Goal: Navigation & Orientation: Understand site structure

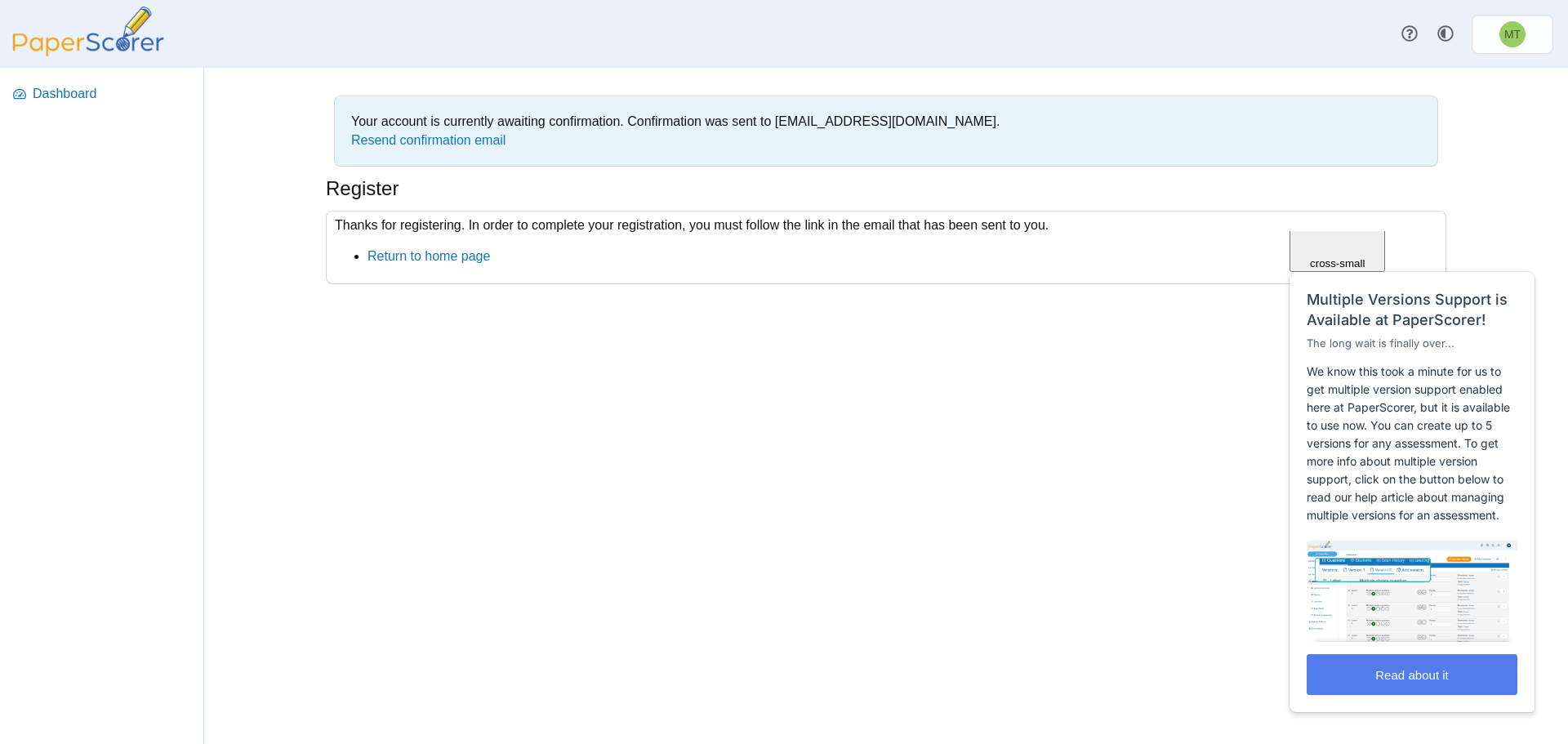
click at [1352, 173] on span "Close" at bounding box center [1338, 165] width 28 height 12
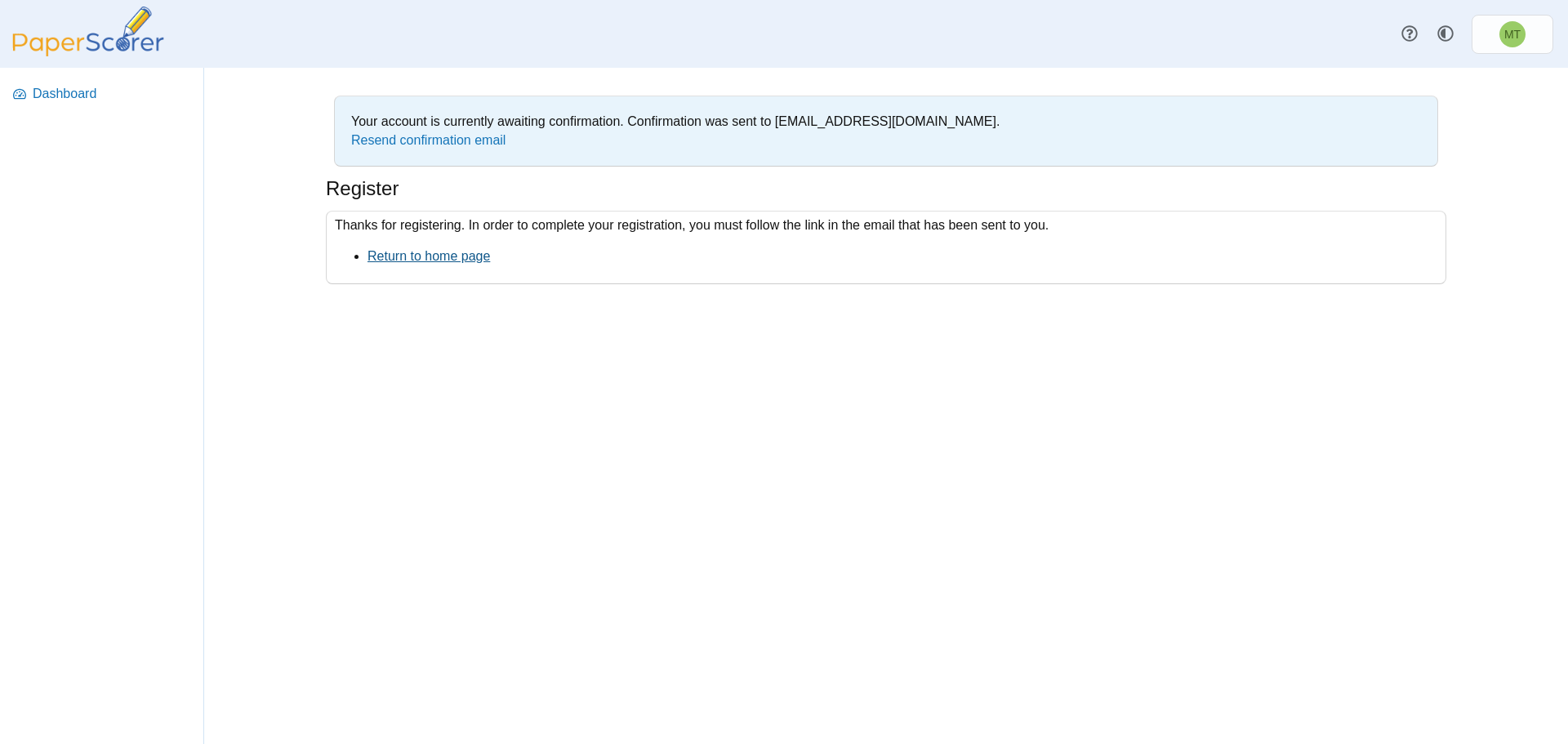
click at [419, 256] on link "Return to home page" at bounding box center [428, 256] width 123 height 14
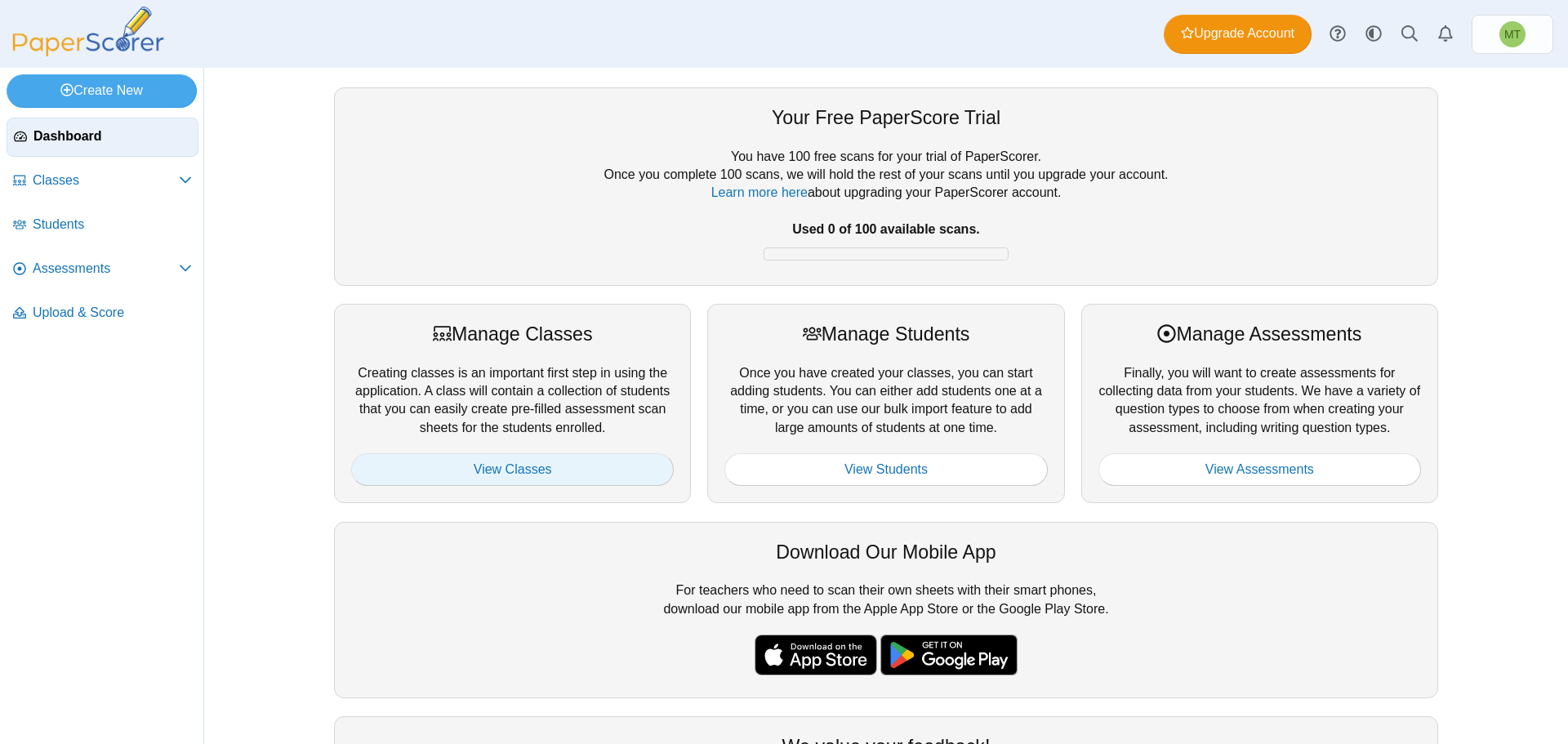
click at [538, 475] on link "View Classes" at bounding box center [513, 469] width 323 height 32
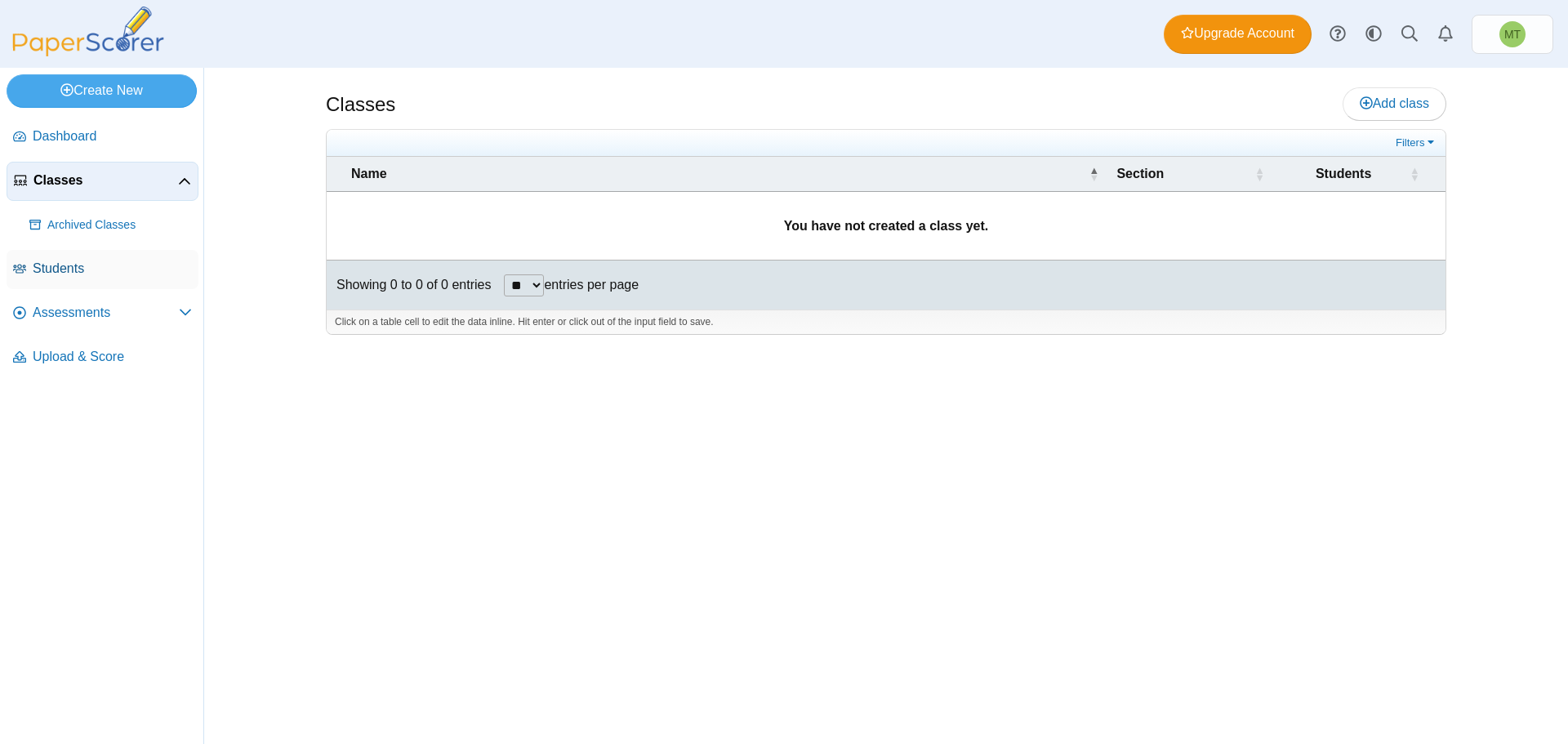
click at [72, 271] on span "Students" at bounding box center [112, 268] width 160 height 18
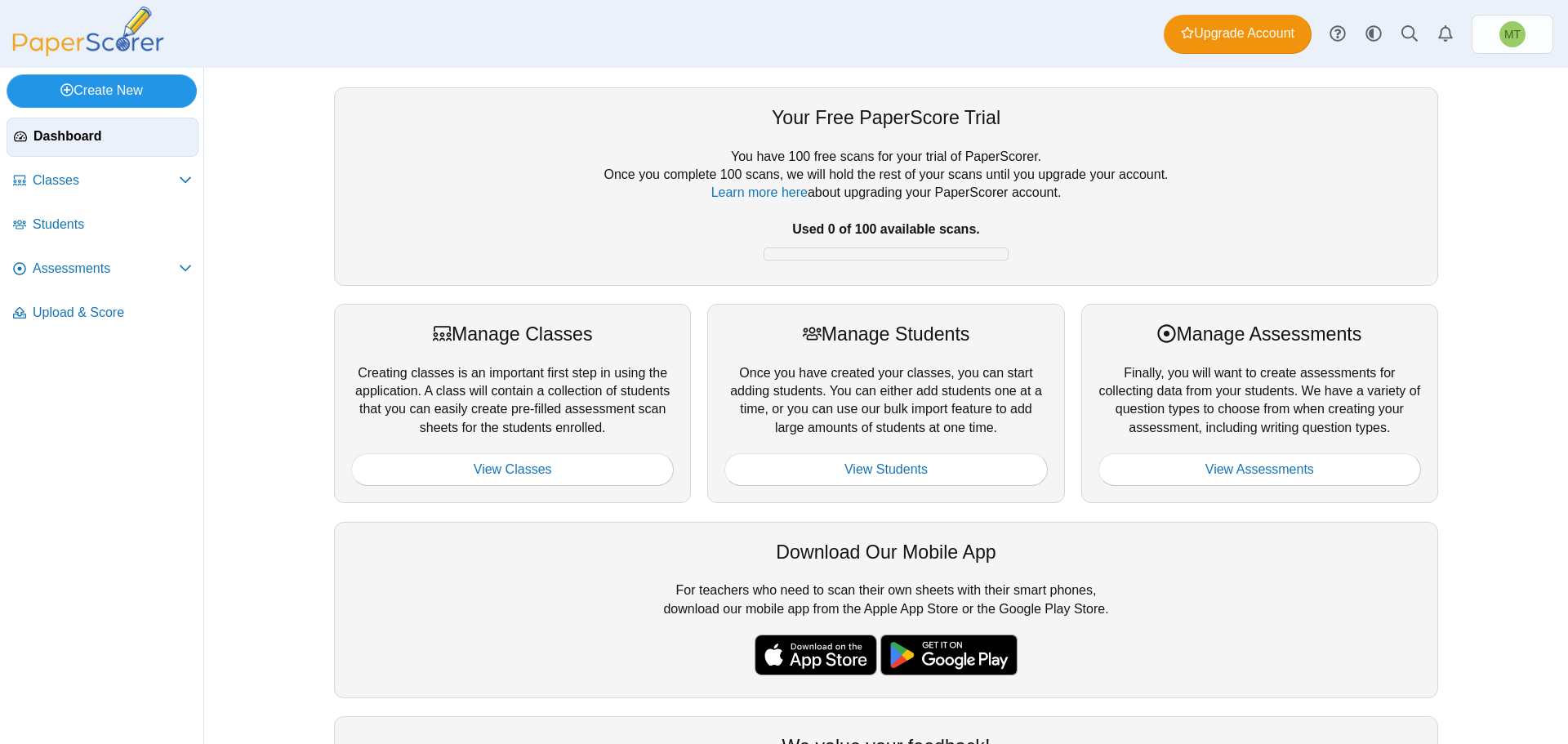
click at [79, 89] on link "Create New" at bounding box center [102, 90] width 190 height 32
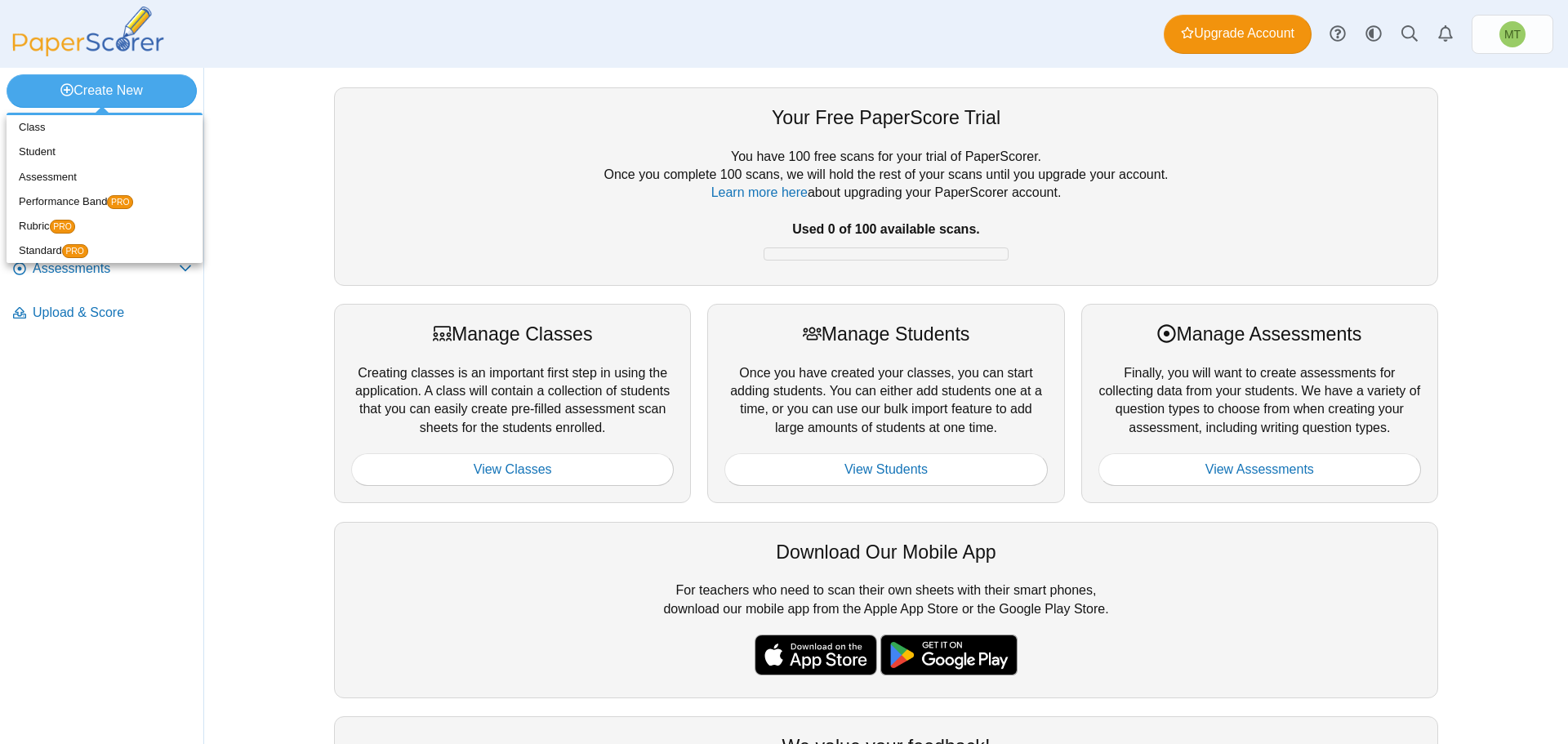
click at [87, 397] on nav "Dashboard Classes PRO" at bounding box center [102, 427] width 203 height 633
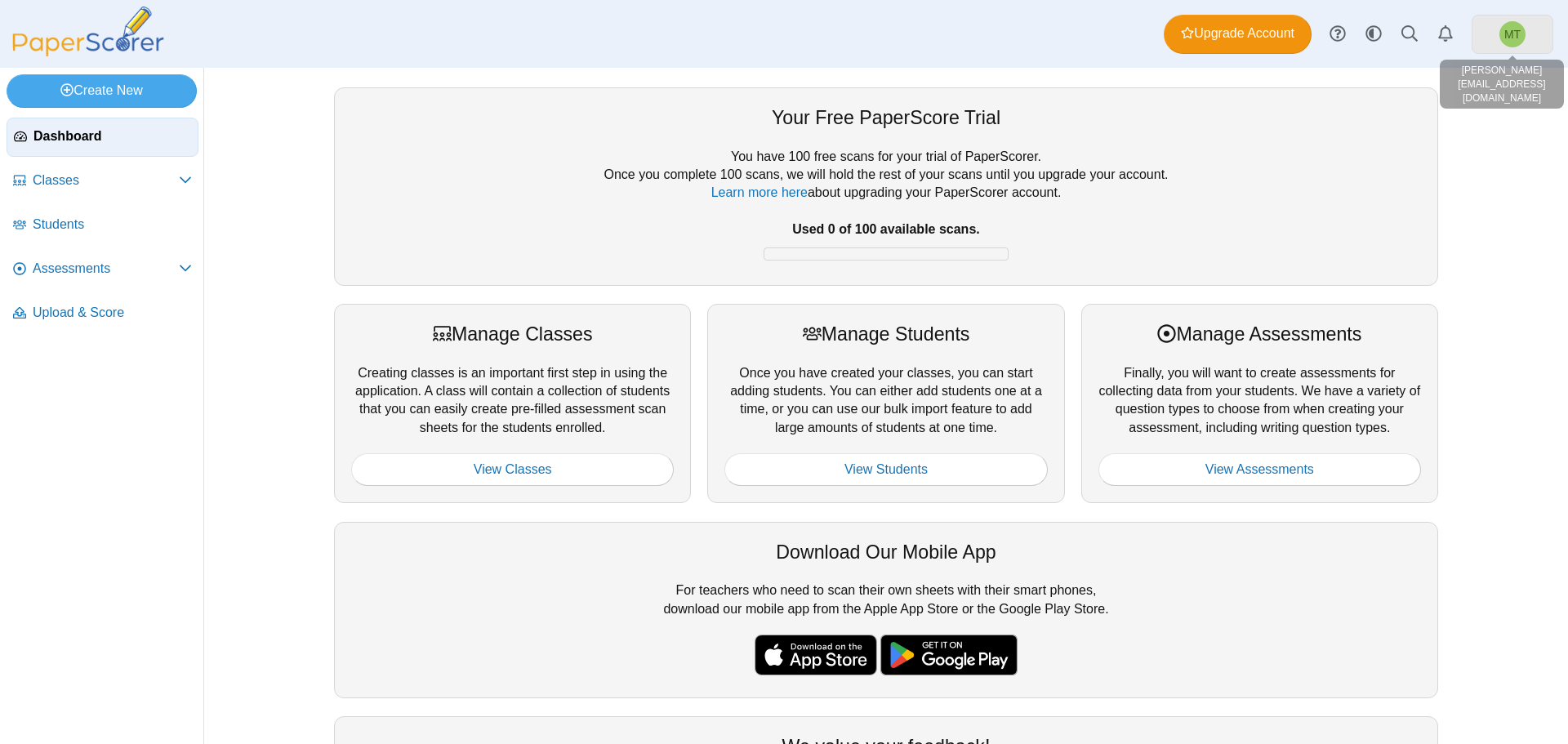
click at [1508, 33] on span "MT" at bounding box center [1513, 34] width 17 height 11
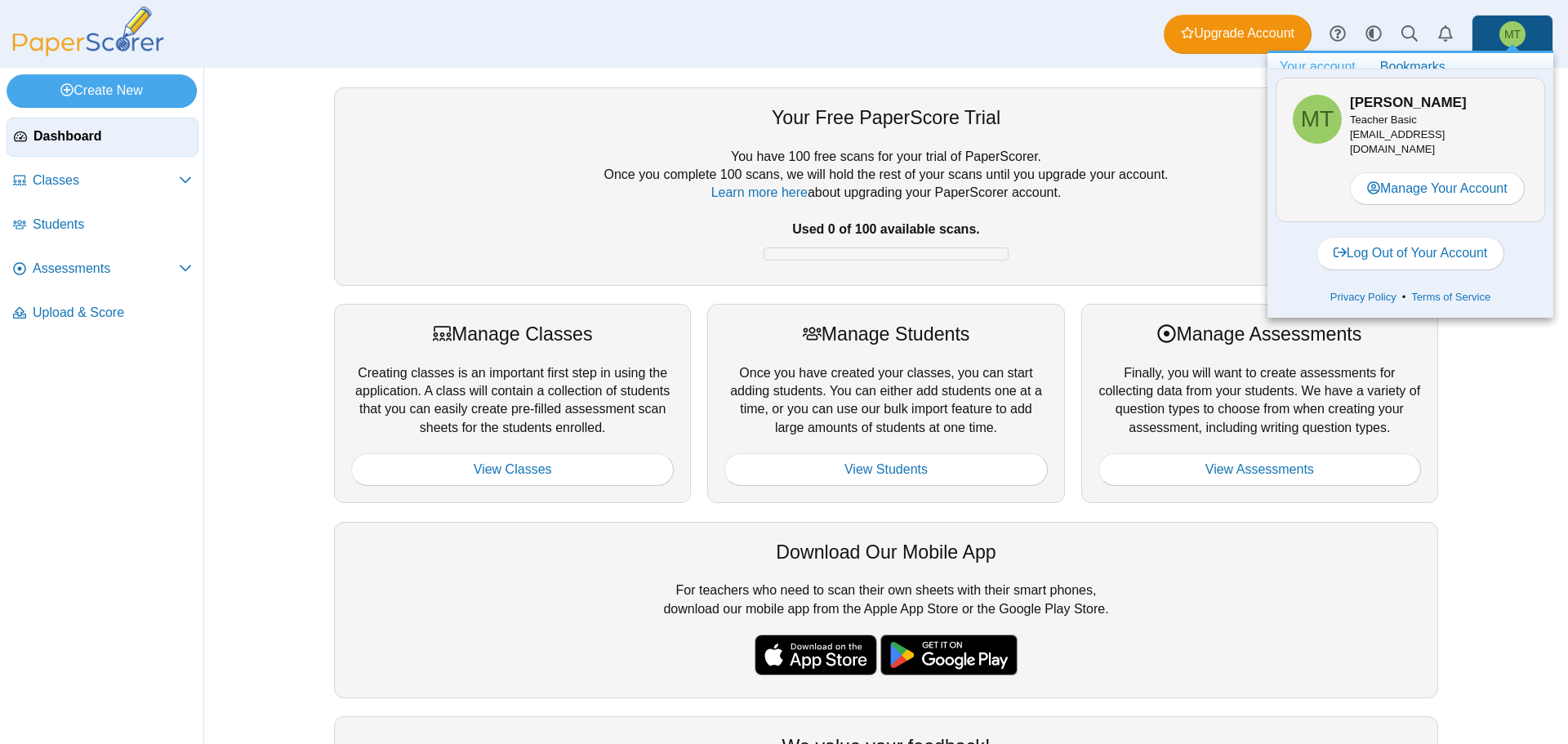
click at [1219, 138] on div at bounding box center [886, 139] width 1070 height 17
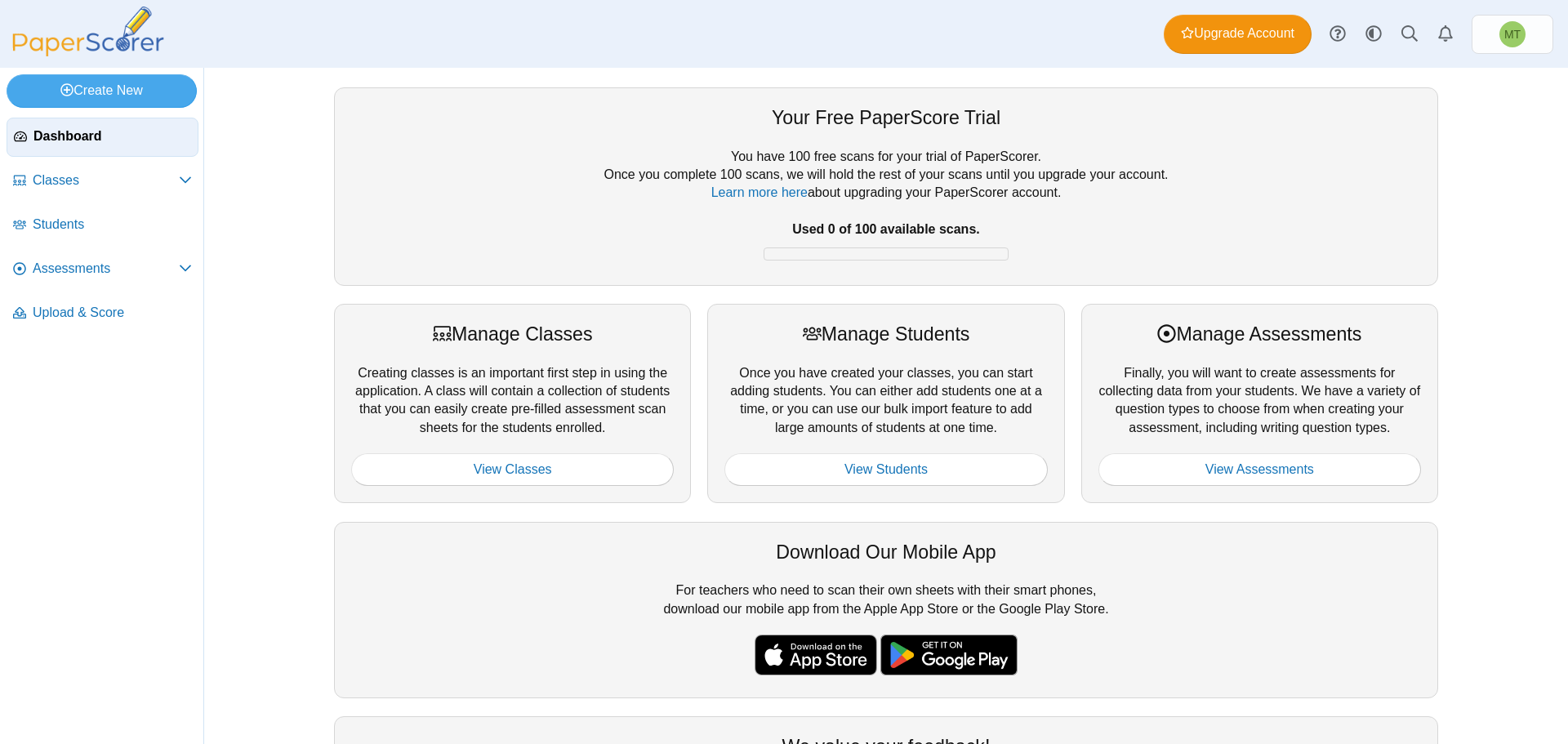
click at [73, 143] on span "Dashboard" at bounding box center [112, 136] width 158 height 18
click at [75, 179] on span "Classes" at bounding box center [105, 180] width 146 height 18
